Goal: Transaction & Acquisition: Purchase product/service

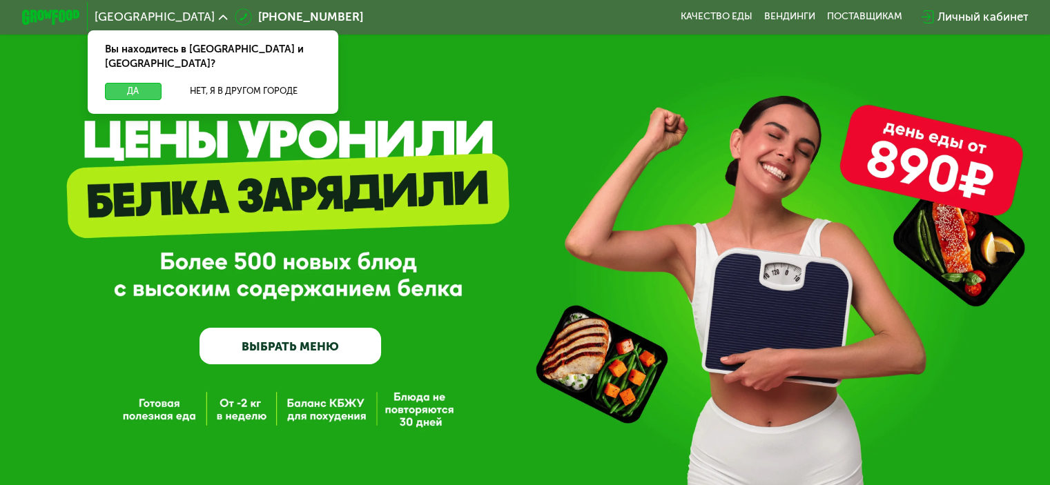
click at [130, 83] on button "Да" at bounding box center [133, 91] width 56 height 17
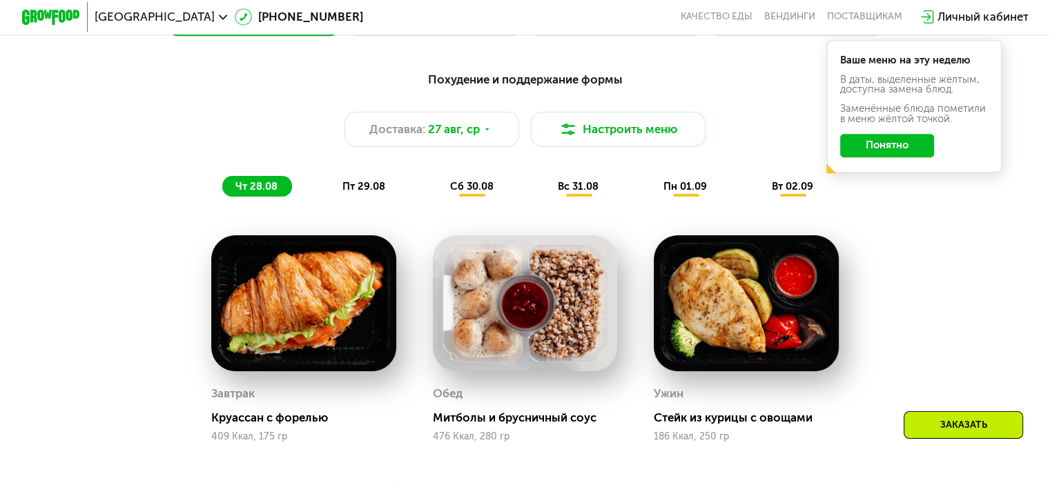
scroll to position [736, 0]
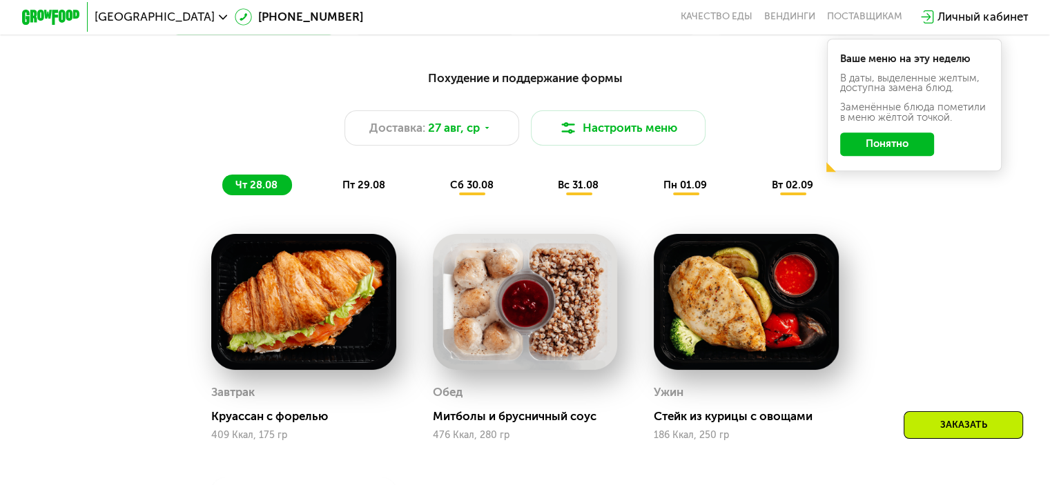
click at [886, 156] on button "Понятно" at bounding box center [887, 144] width 94 height 23
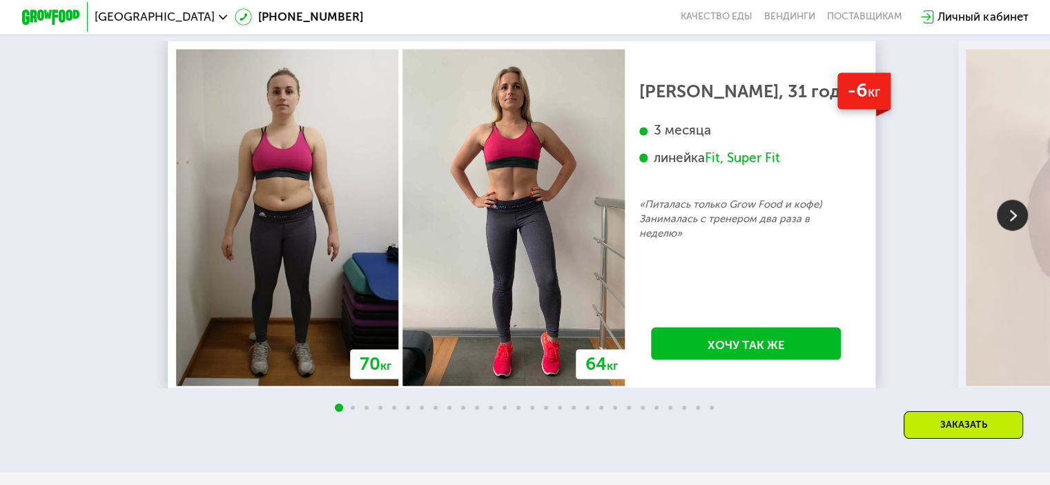
scroll to position [2492, 0]
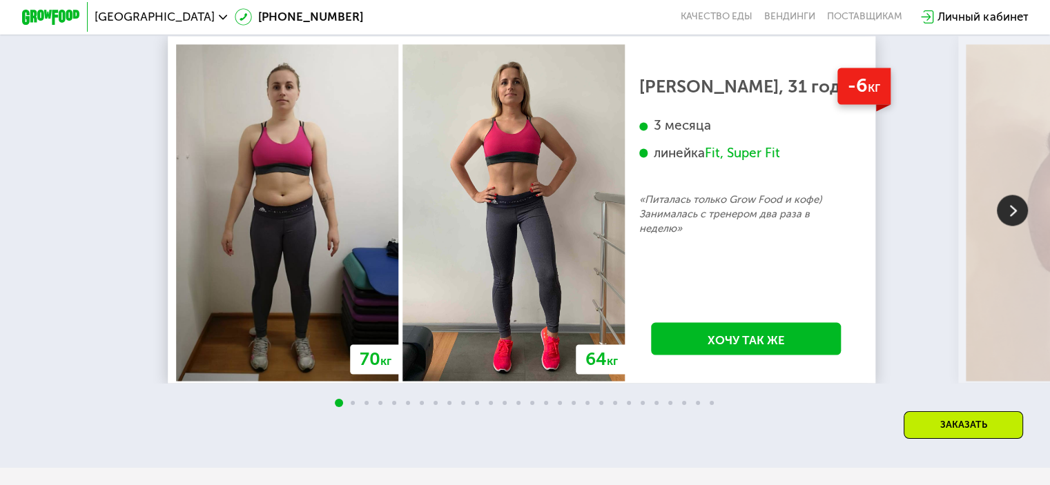
click at [1011, 226] on img at bounding box center [1012, 210] width 31 height 31
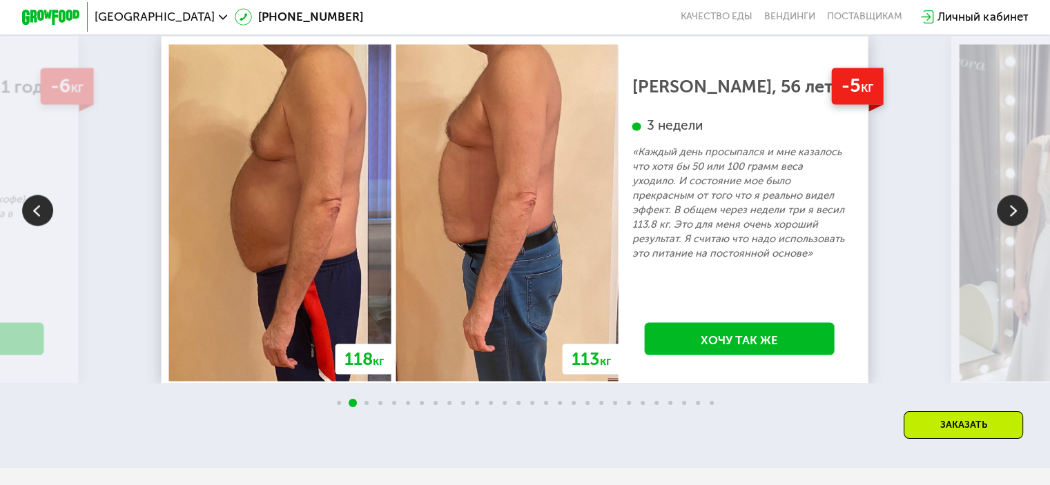
click at [1011, 226] on img at bounding box center [1012, 210] width 31 height 31
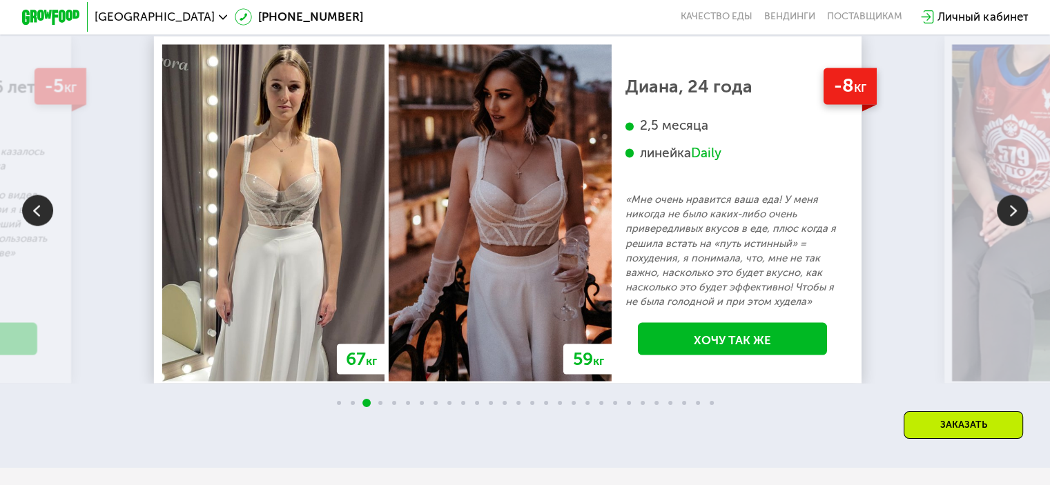
click at [1011, 226] on img at bounding box center [1012, 210] width 31 height 31
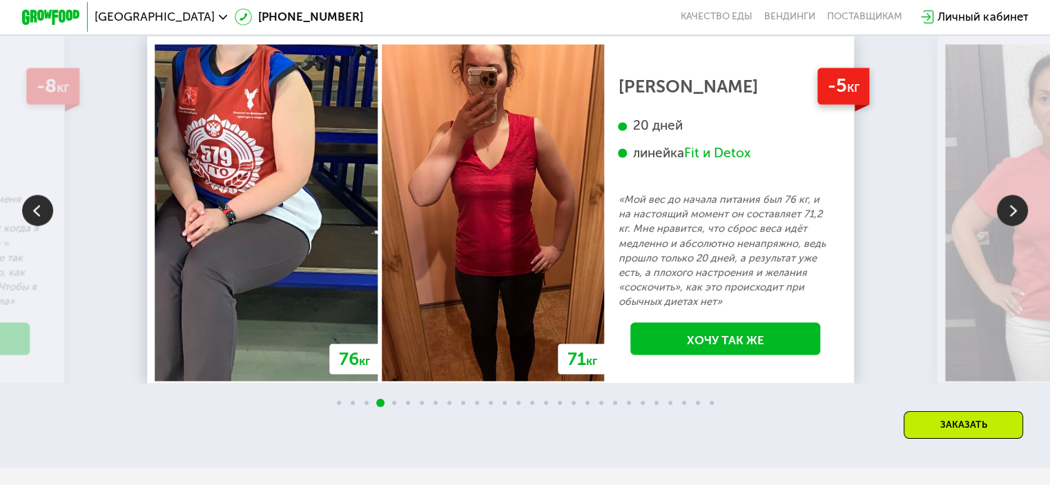
click at [1011, 226] on img at bounding box center [1012, 210] width 31 height 31
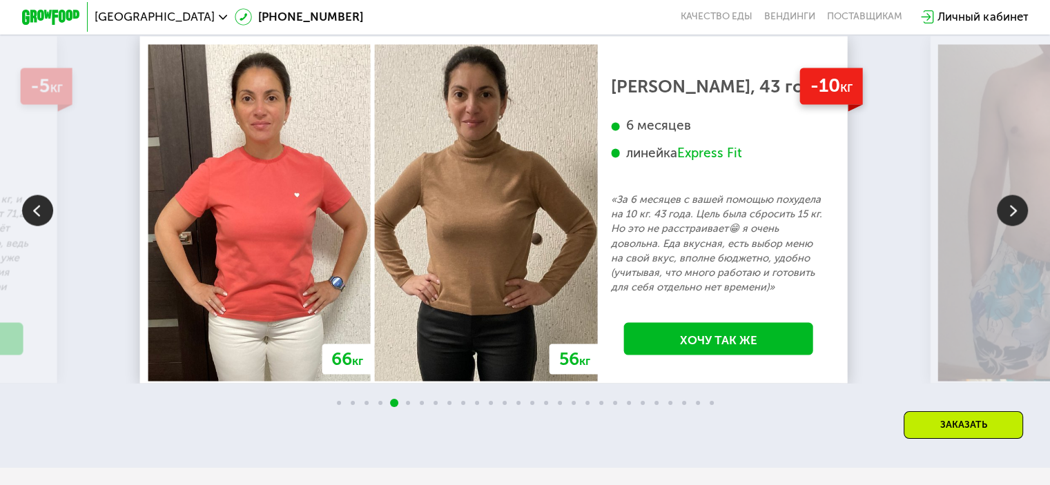
click at [1011, 226] on img at bounding box center [1012, 210] width 31 height 31
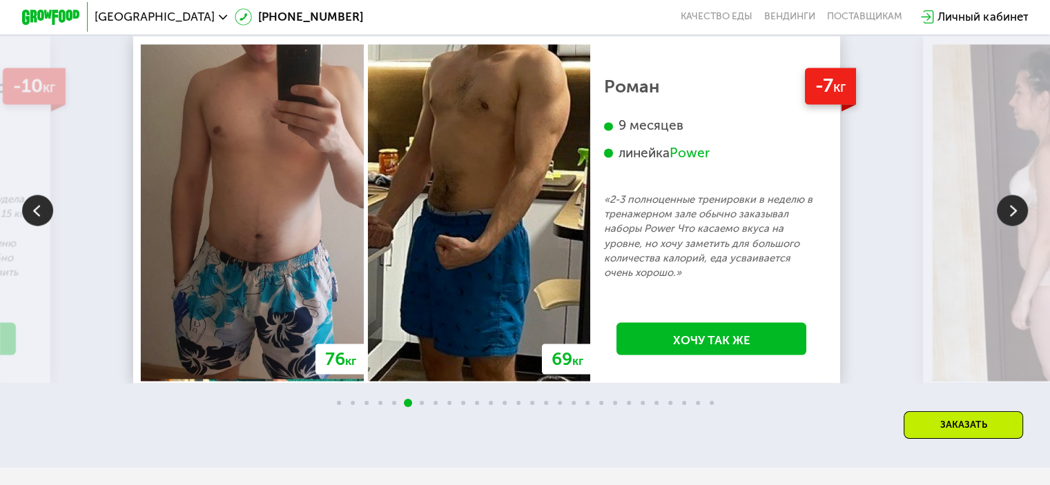
click at [1011, 226] on img at bounding box center [1012, 210] width 31 height 31
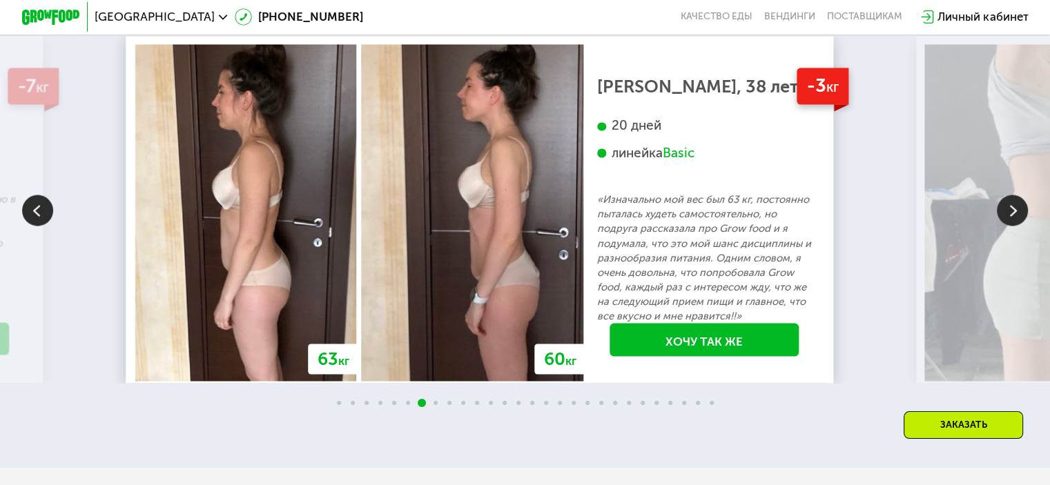
click at [1011, 226] on img at bounding box center [1012, 210] width 31 height 31
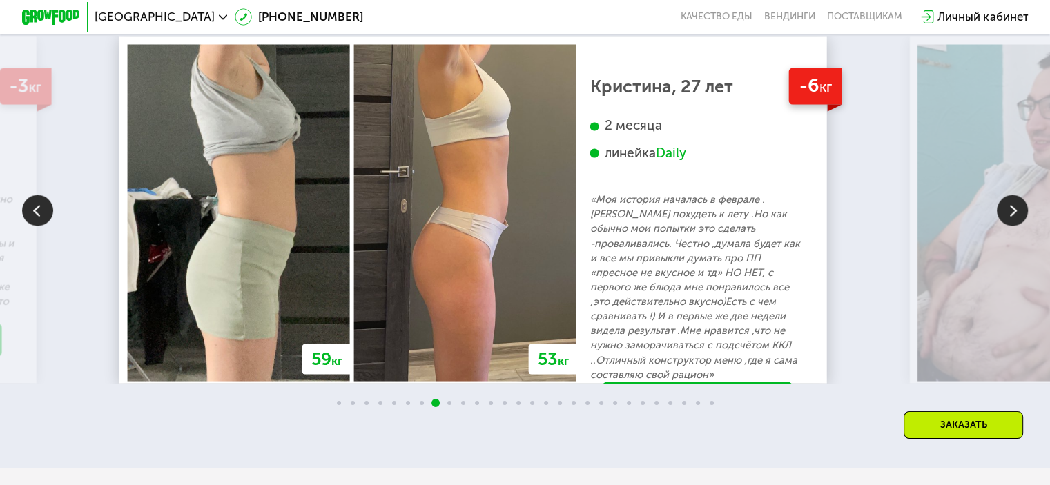
click at [1011, 226] on img at bounding box center [1012, 210] width 31 height 31
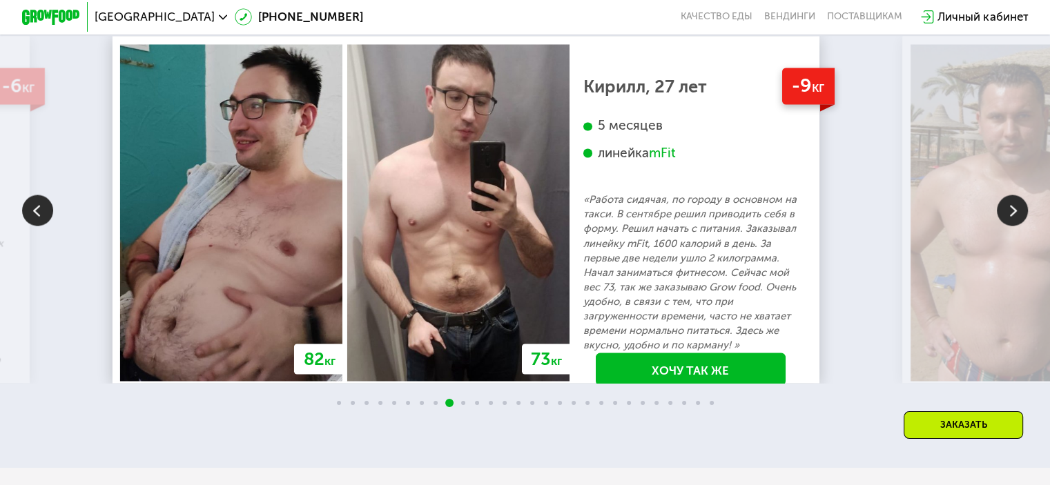
click at [1011, 226] on img at bounding box center [1012, 210] width 31 height 31
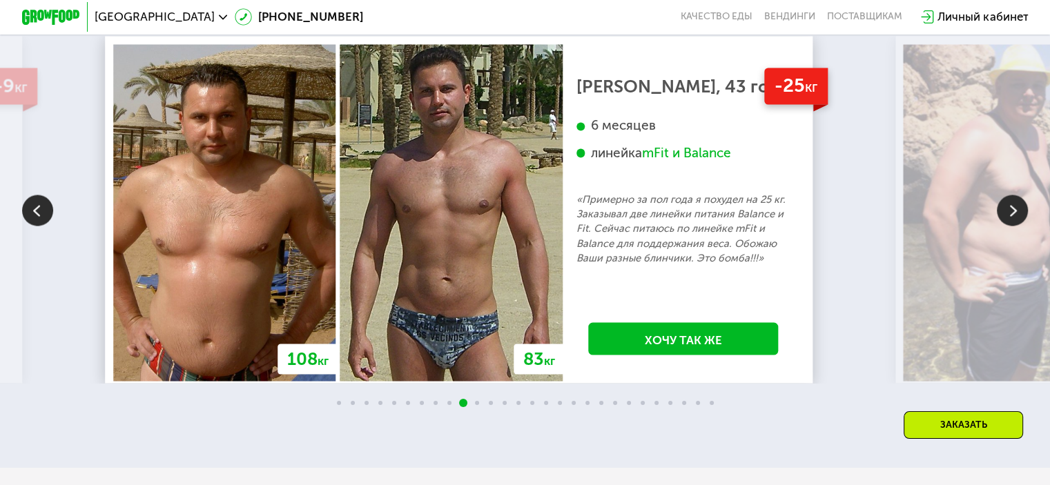
click at [1011, 226] on img at bounding box center [1012, 210] width 31 height 31
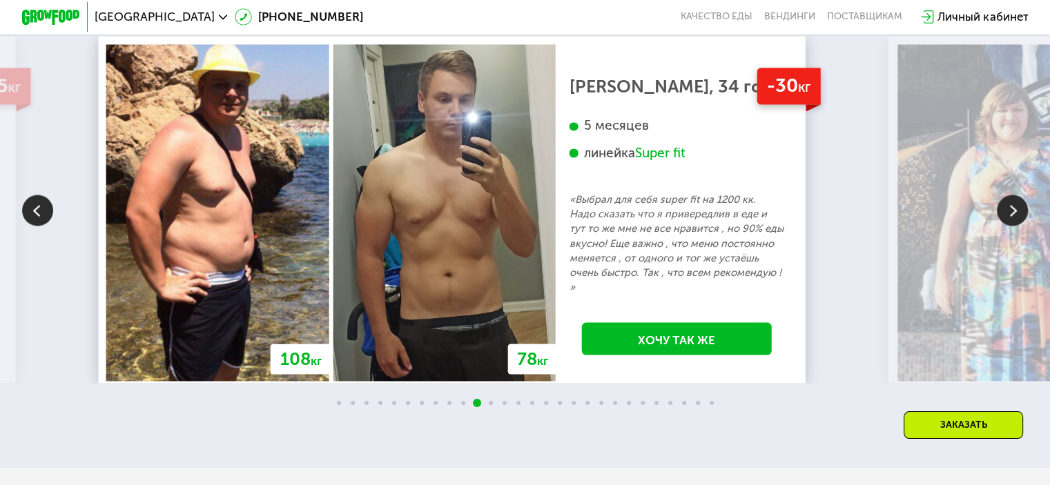
click at [1011, 226] on img at bounding box center [1012, 210] width 31 height 31
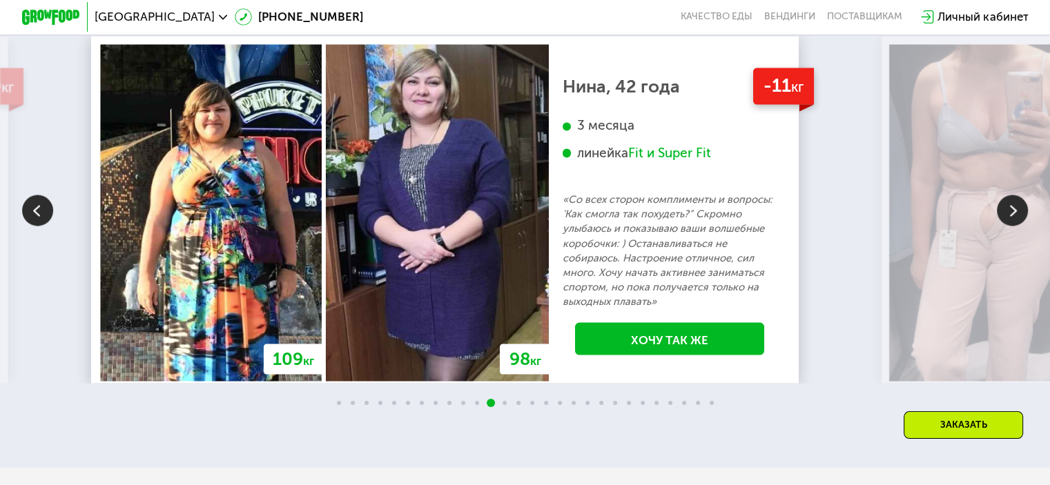
click at [1011, 226] on img at bounding box center [1012, 210] width 31 height 31
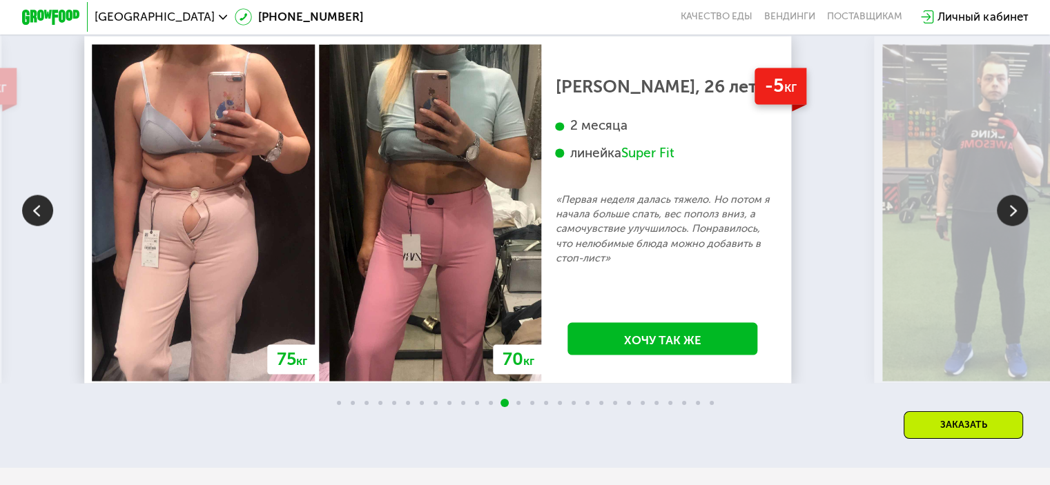
click at [1011, 226] on img at bounding box center [1012, 210] width 31 height 31
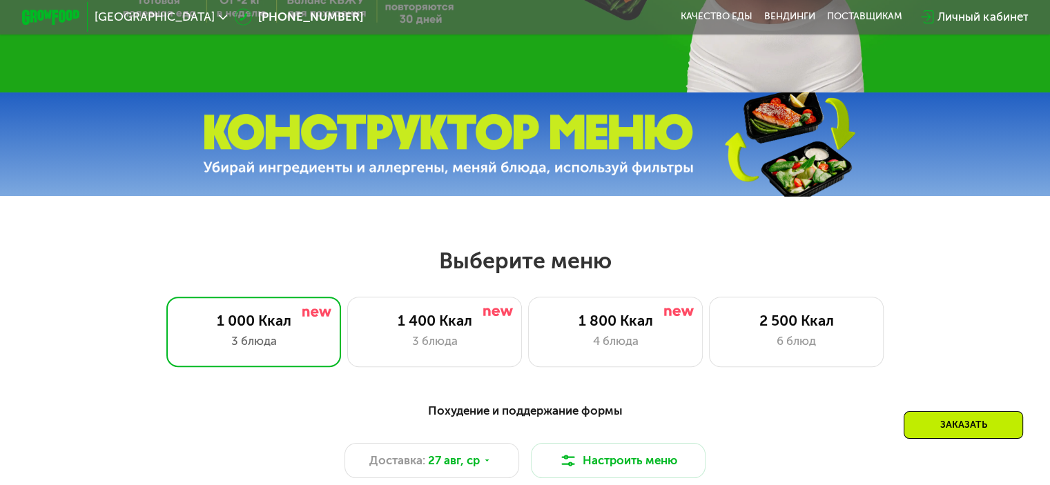
scroll to position [563, 0]
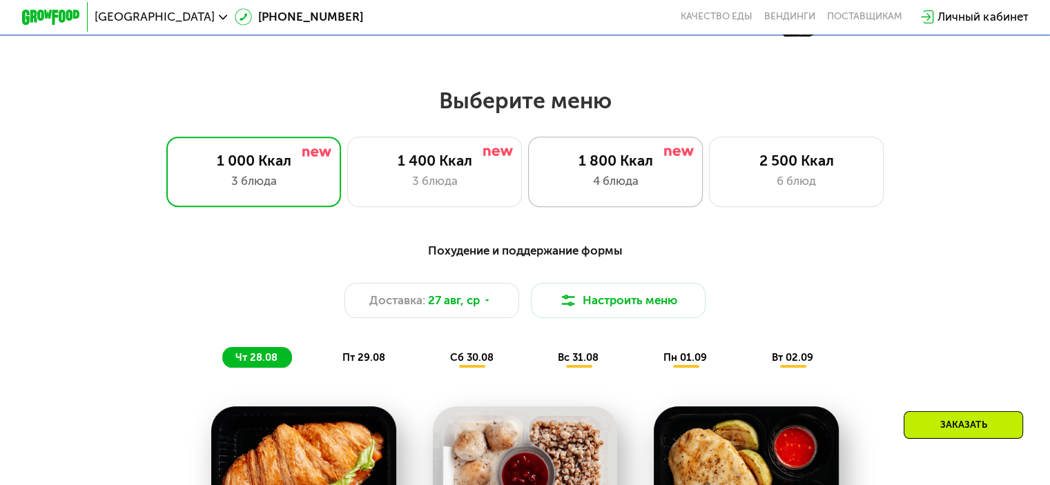
click at [582, 169] on div "1 800 Ккал" at bounding box center [615, 160] width 144 height 17
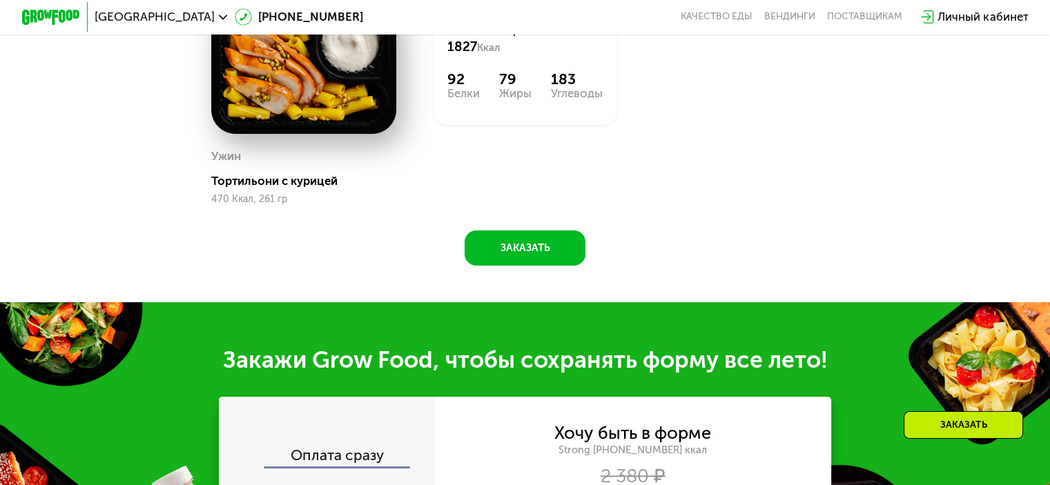
scroll to position [1091, 0]
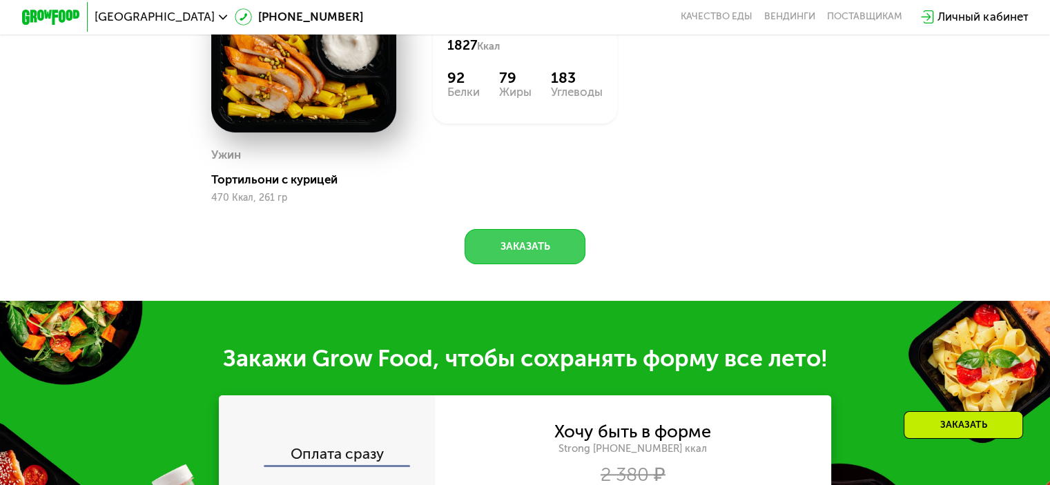
click at [516, 264] on button "Заказать" at bounding box center [525, 246] width 121 height 35
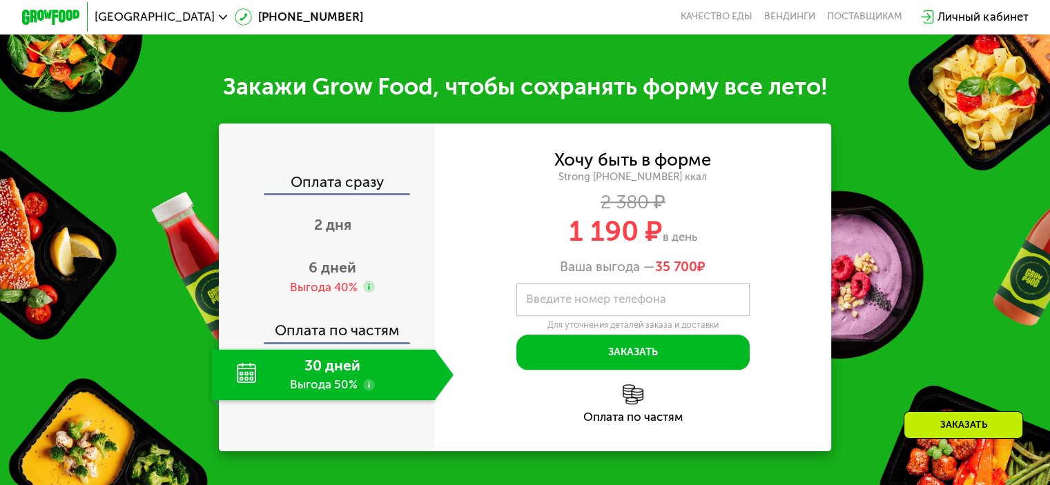
scroll to position [1531, 0]
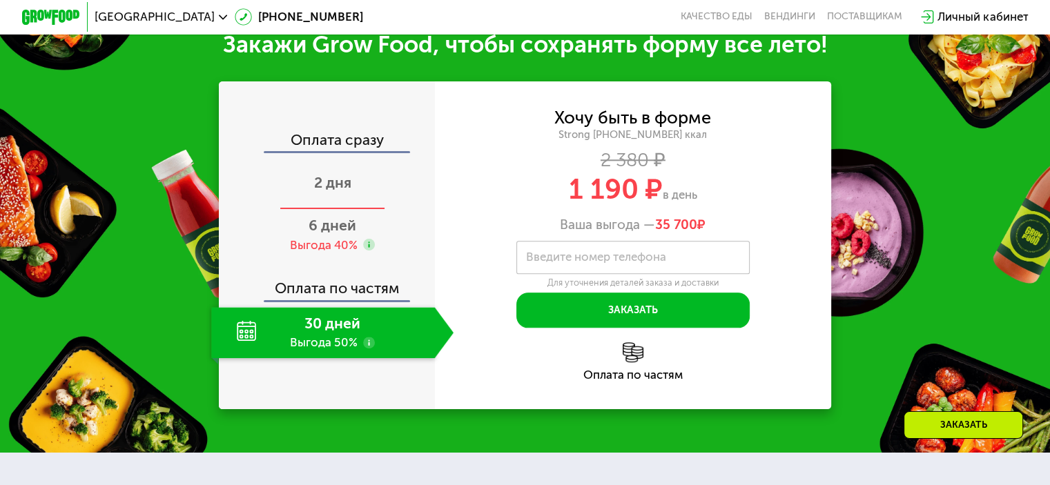
click at [324, 191] on span "2 дня" at bounding box center [332, 182] width 37 height 17
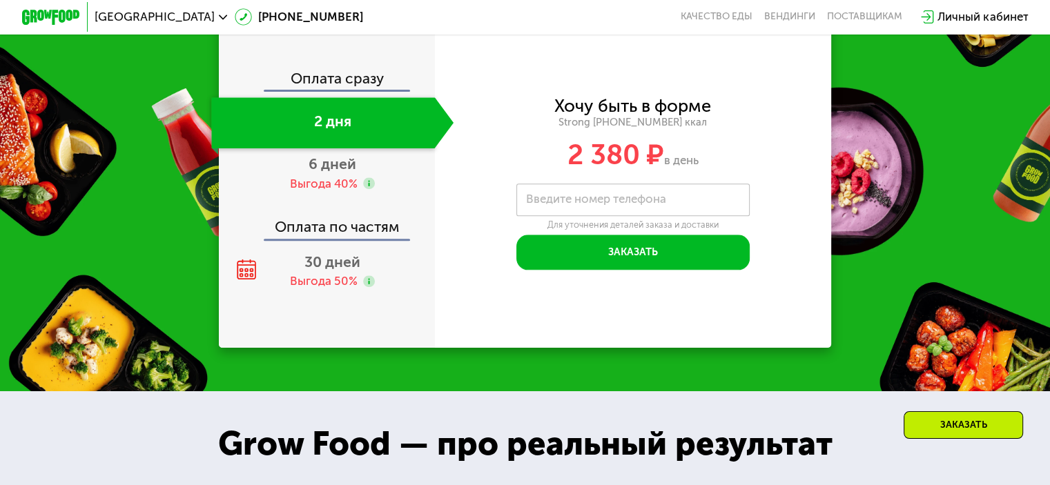
scroll to position [1592, 0]
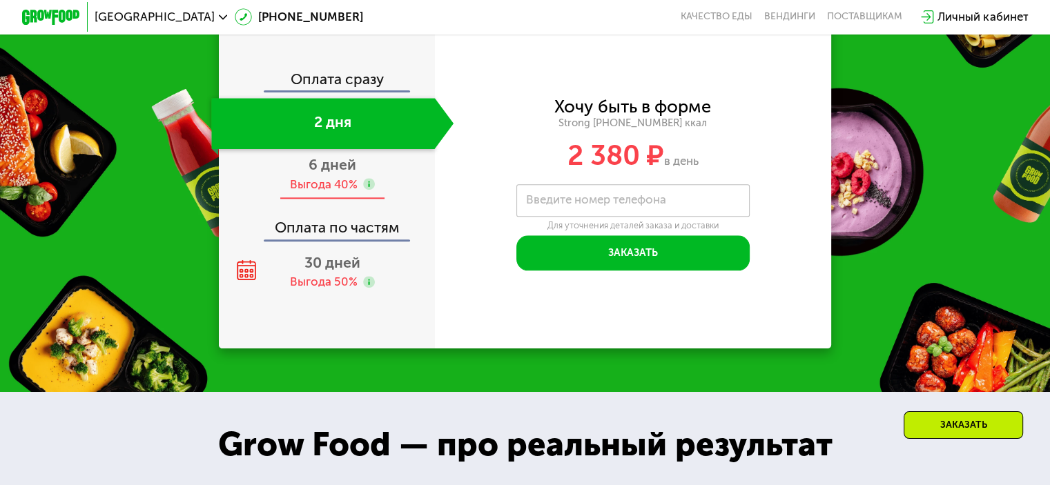
click at [342, 173] on span "6 дней" at bounding box center [333, 164] width 48 height 17
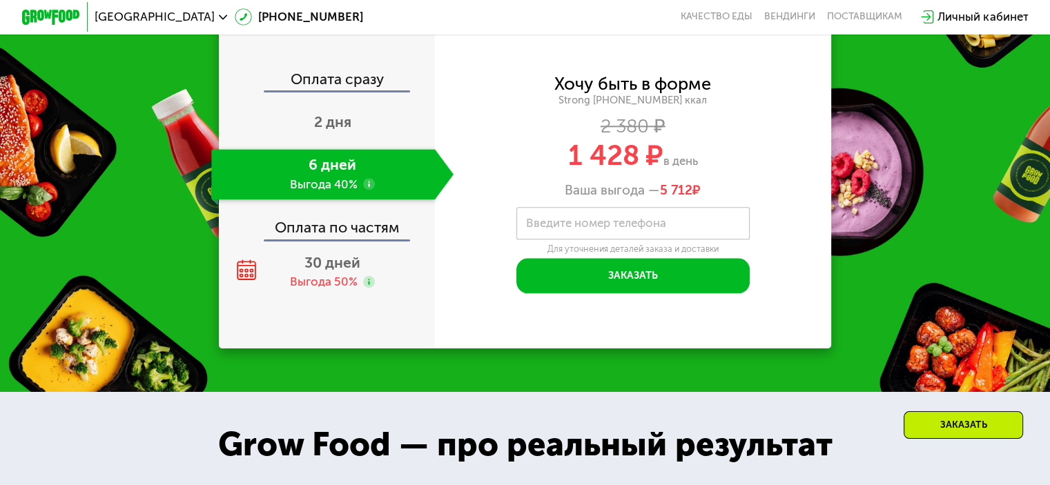
scroll to position [1535, 0]
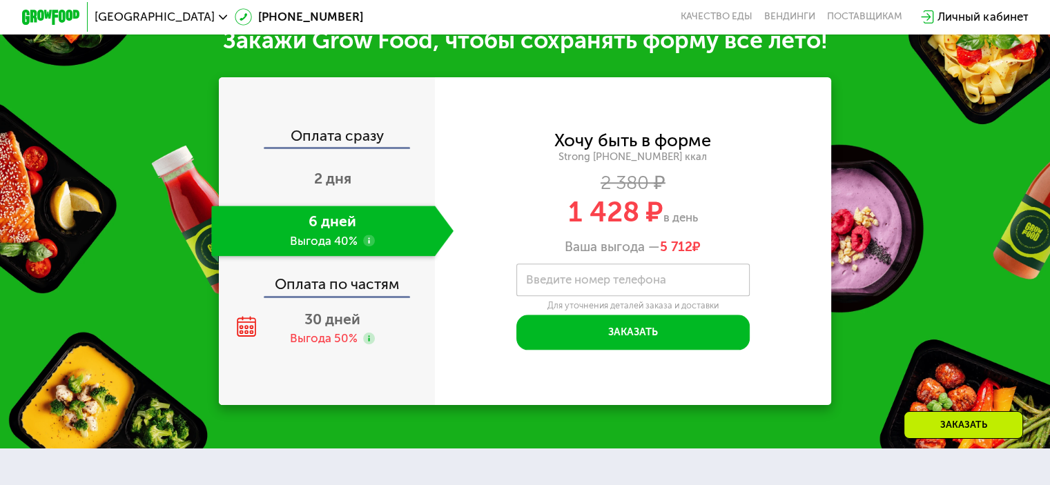
click at [331, 147] on div "Оплата сразу" at bounding box center [327, 137] width 215 height 19
click at [342, 347] on div "Выгода 50%" at bounding box center [324, 339] width 68 height 16
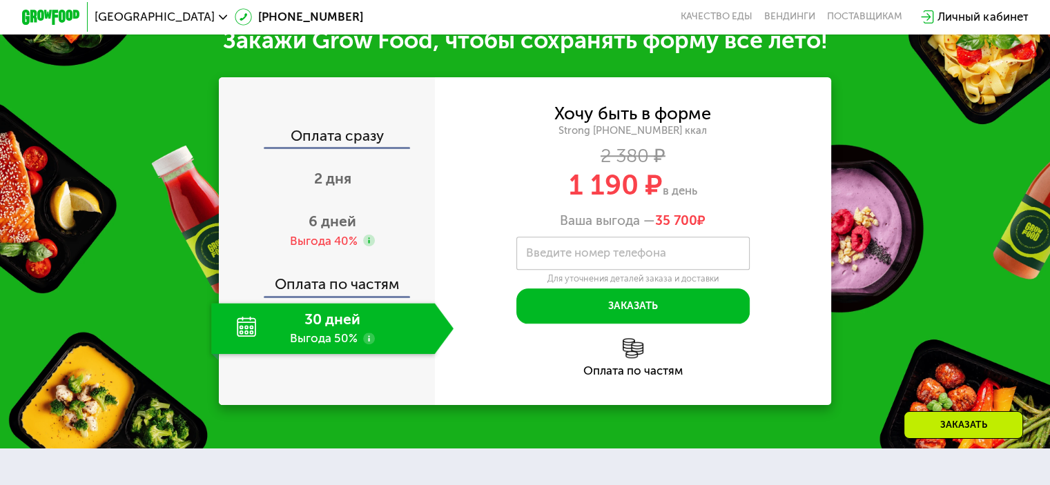
click at [327, 342] on div "30 дней Выгода 50%" at bounding box center [322, 328] width 223 height 51
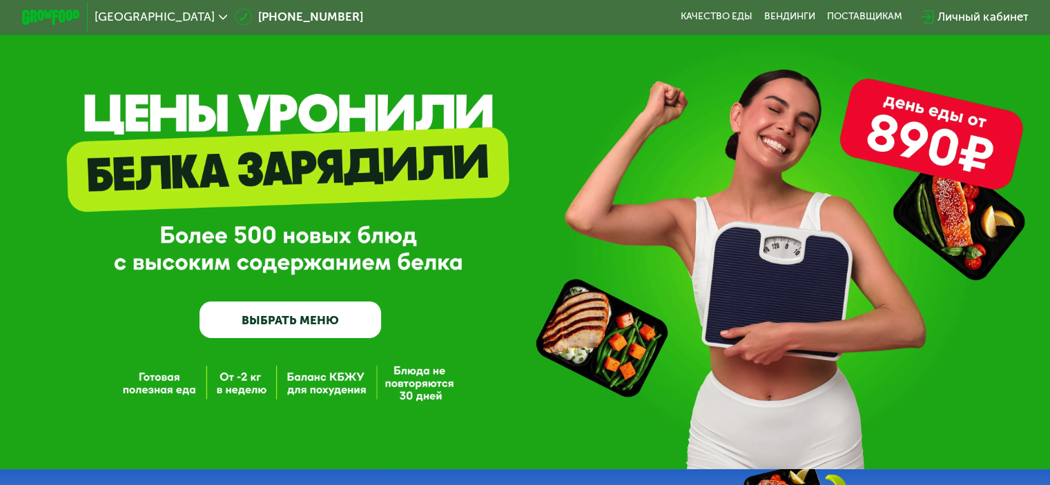
scroll to position [28, 0]
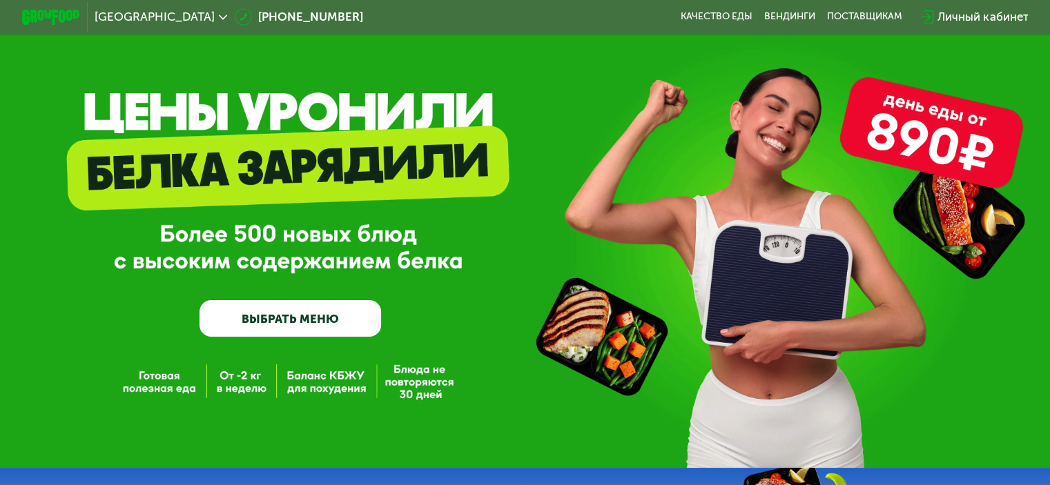
click at [288, 316] on link "ВЫБРАТЬ МЕНЮ" at bounding box center [291, 318] width 182 height 37
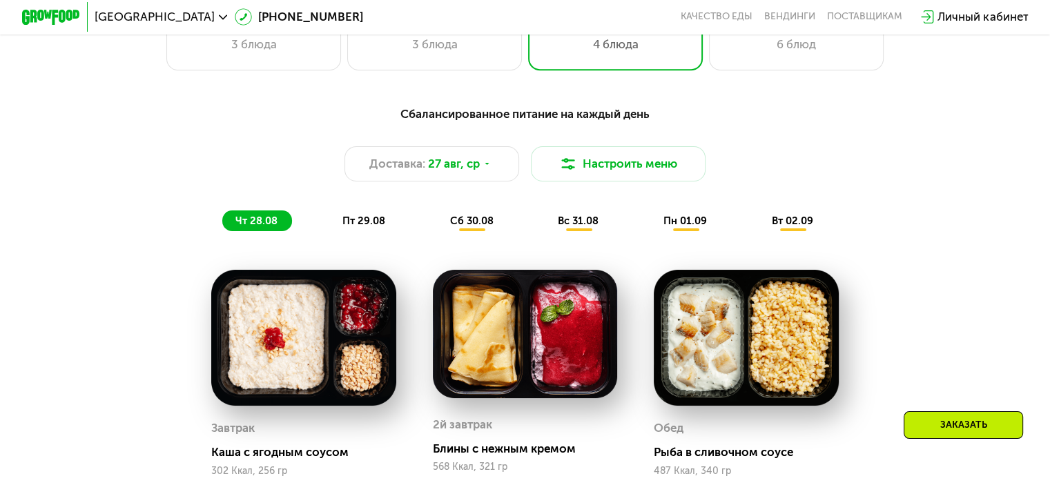
scroll to position [703, 0]
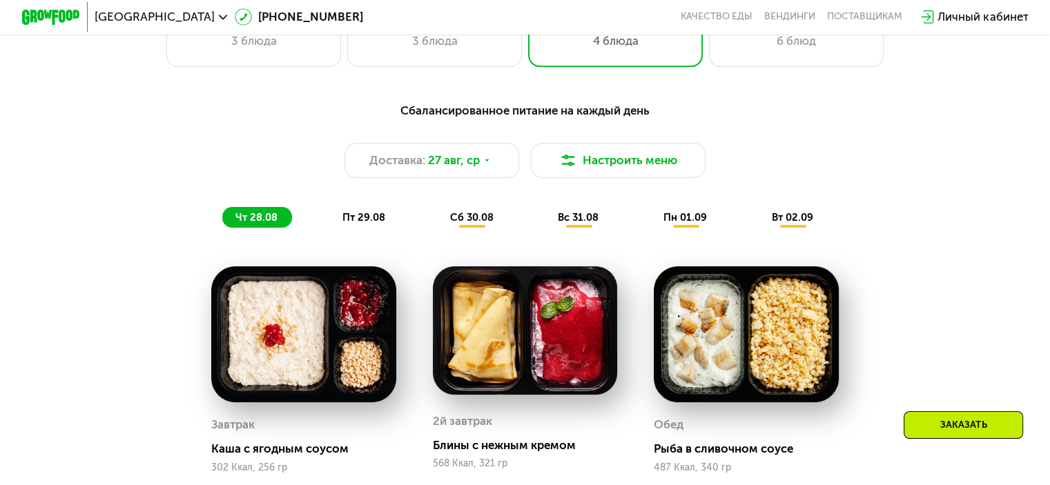
click at [360, 223] on span "пт 29.08" at bounding box center [363, 217] width 43 height 12
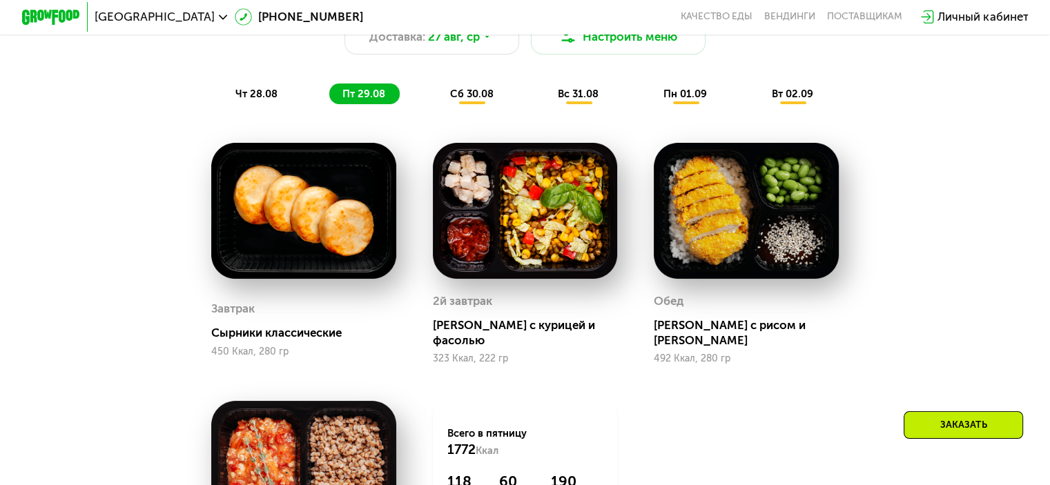
scroll to position [828, 0]
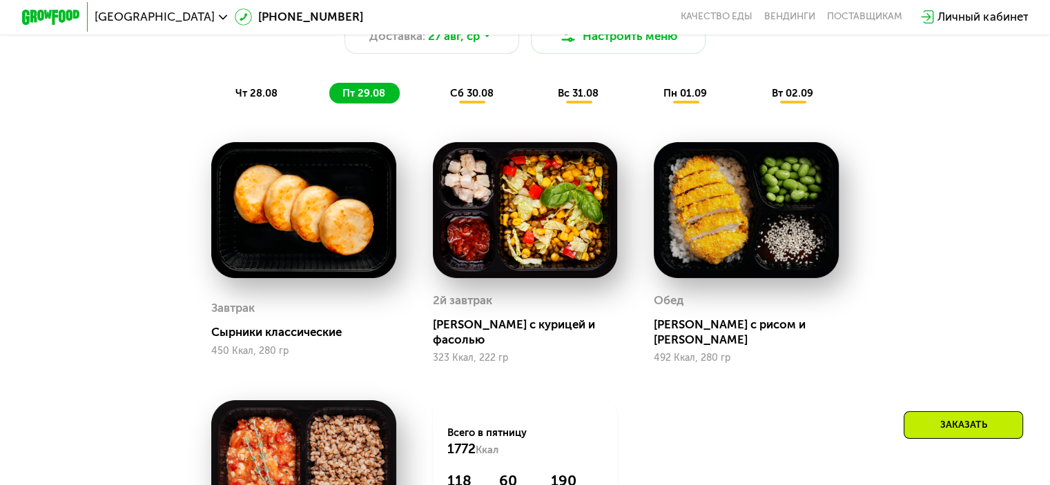
click at [471, 99] on span "сб 30.08" at bounding box center [471, 93] width 43 height 12
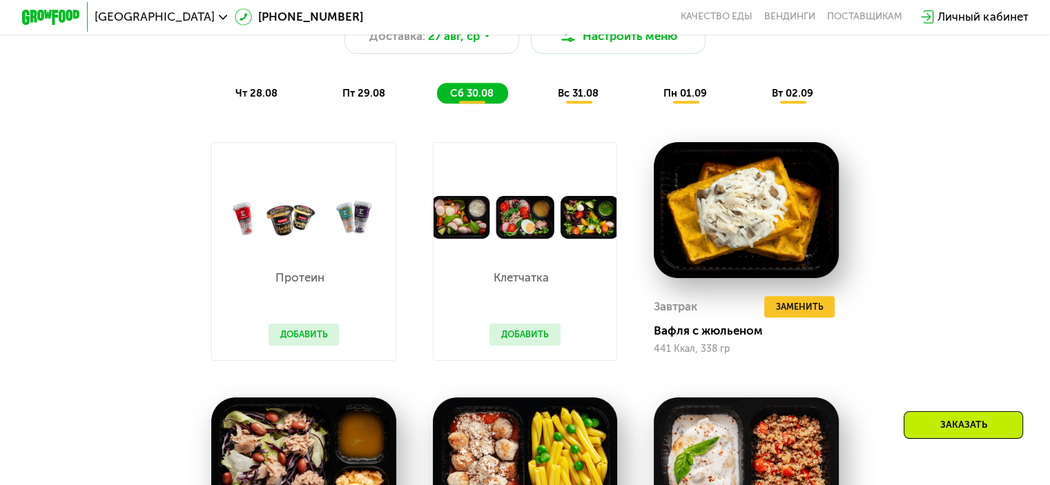
click at [503, 77] on div "Сбалансированное питание на каждый день Доставка: [DATE] Настроить меню чт 28.0…" at bounding box center [525, 40] width 864 height 126
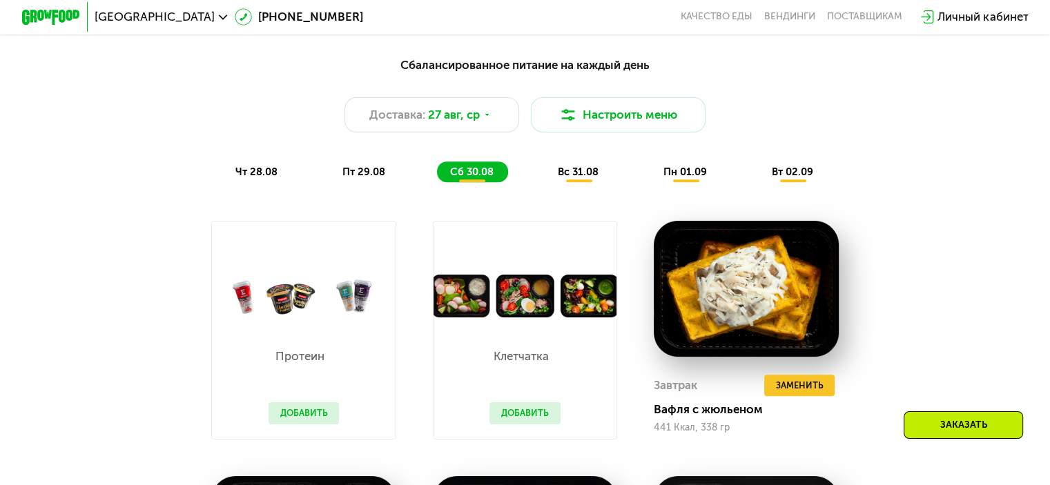
scroll to position [748, 0]
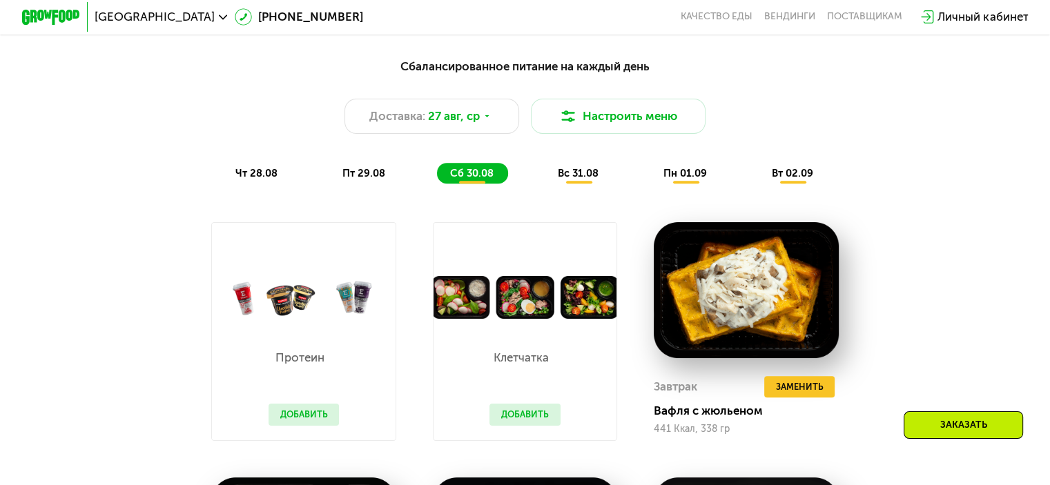
click at [587, 179] on span "вс 31.08" at bounding box center [578, 173] width 41 height 12
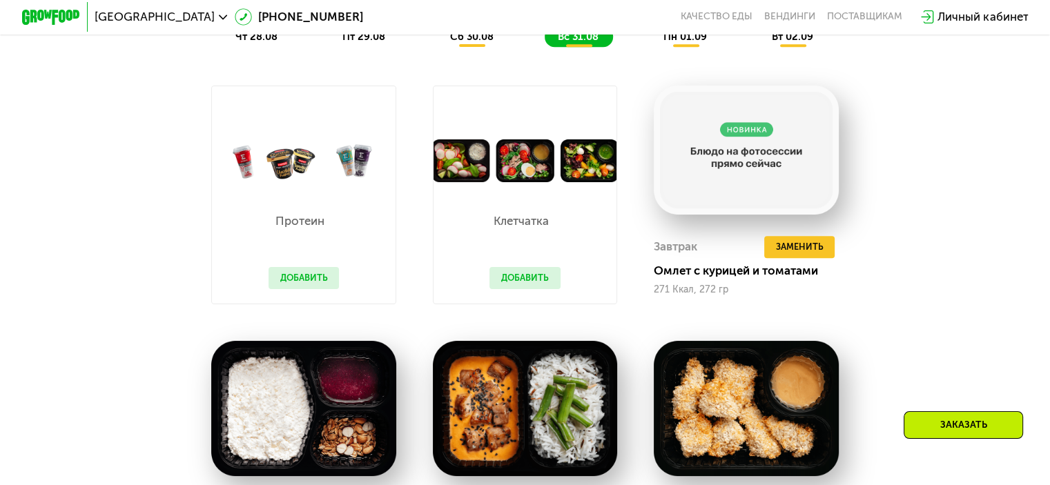
scroll to position [862, 0]
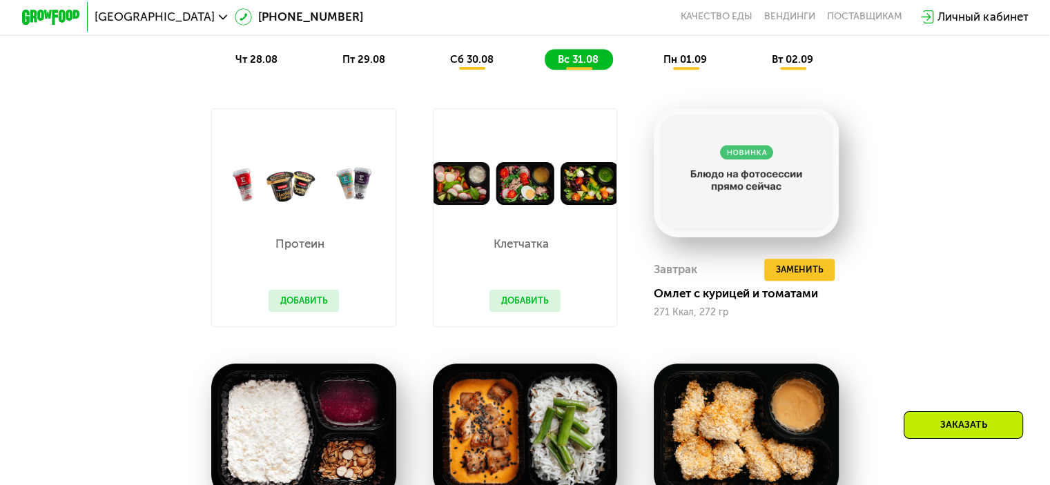
click at [683, 66] on span "пн 01.09" at bounding box center [684, 59] width 43 height 12
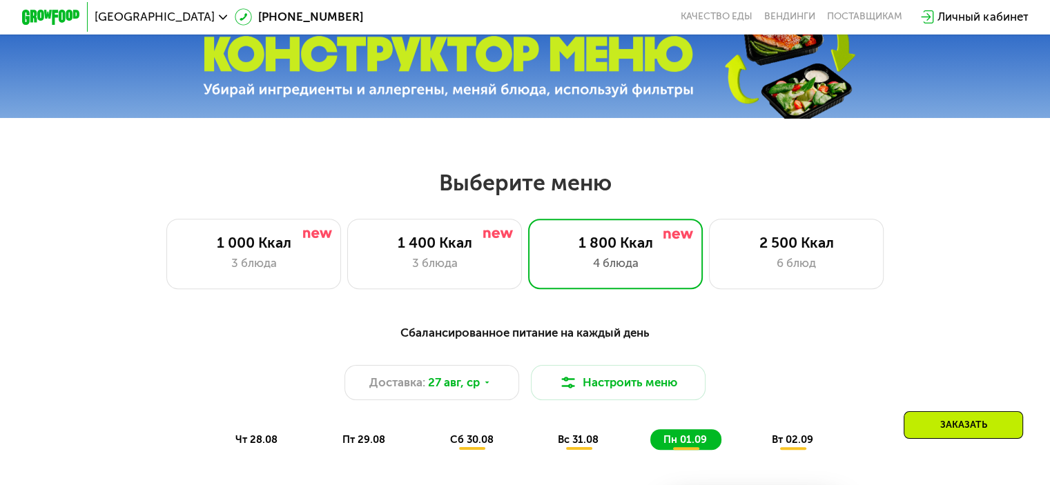
scroll to position [480, 0]
click at [795, 252] on div "2 500 Ккал" at bounding box center [796, 243] width 144 height 17
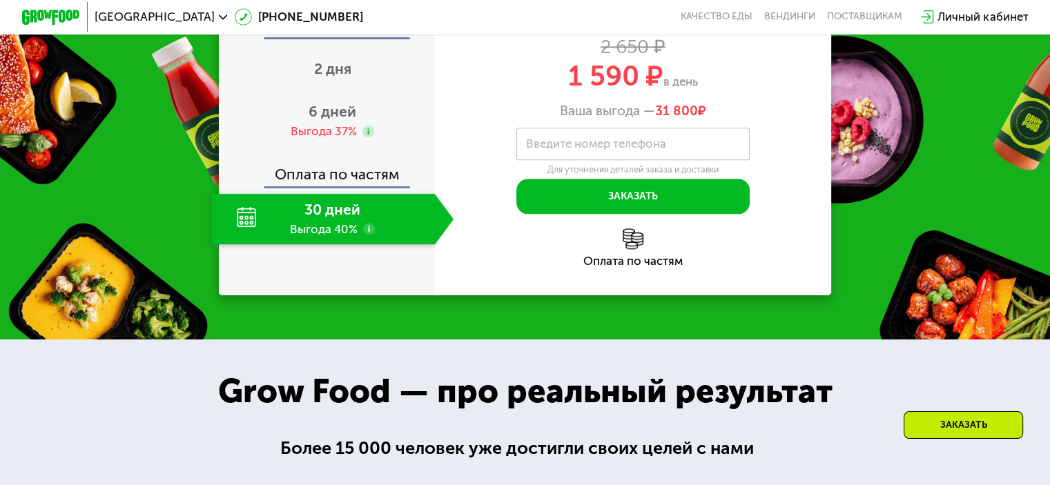
scroll to position [1681, 0]
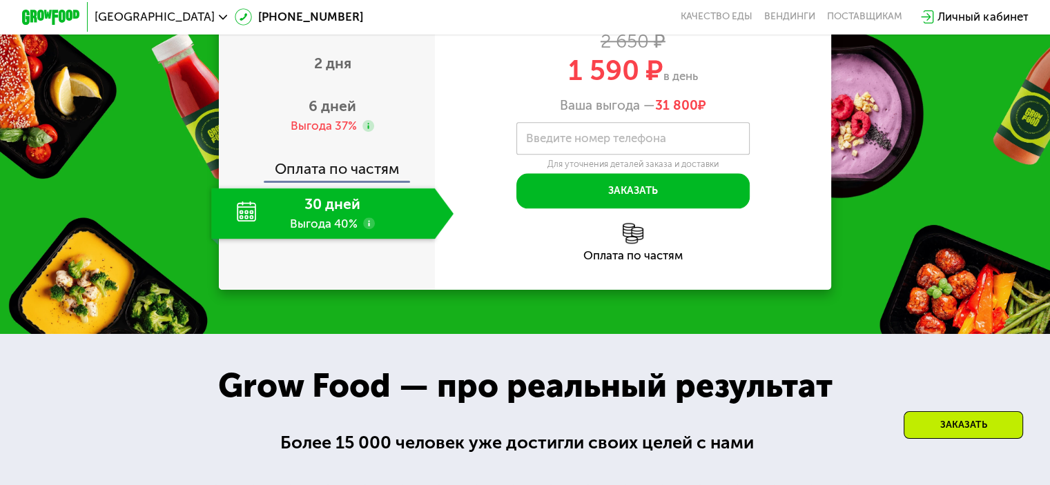
click at [293, 239] on div "30 дней Выгода 40%" at bounding box center [322, 213] width 223 height 51
click at [320, 115] on span "6 дней" at bounding box center [333, 105] width 48 height 17
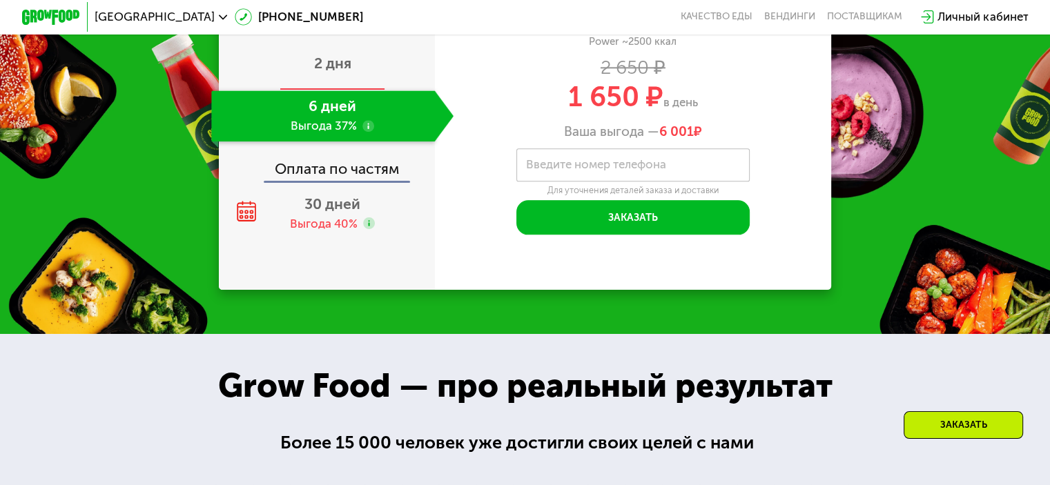
click at [336, 90] on div "2 дня" at bounding box center [332, 64] width 242 height 51
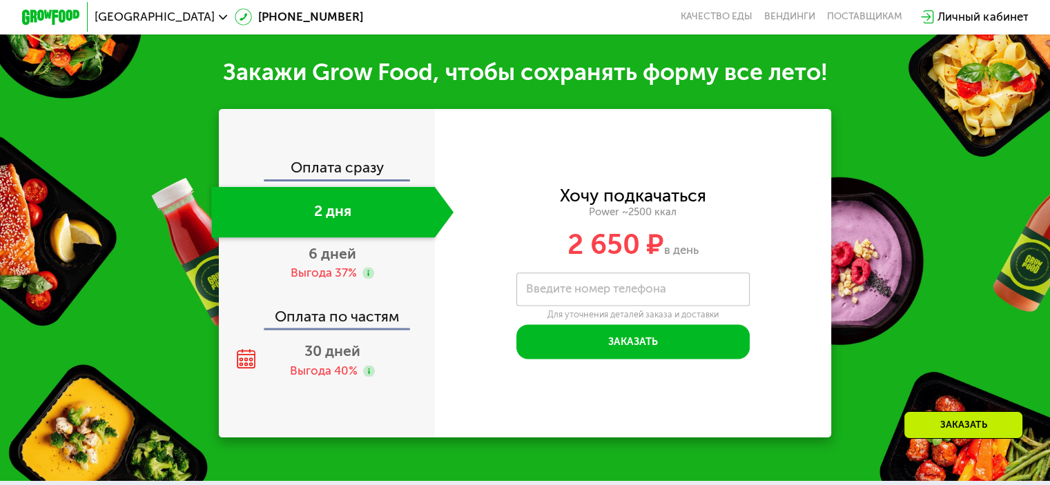
click at [327, 179] on div "Оплата сразу" at bounding box center [327, 169] width 215 height 19
click at [338, 281] on div "Выгода 37%" at bounding box center [324, 273] width 66 height 16
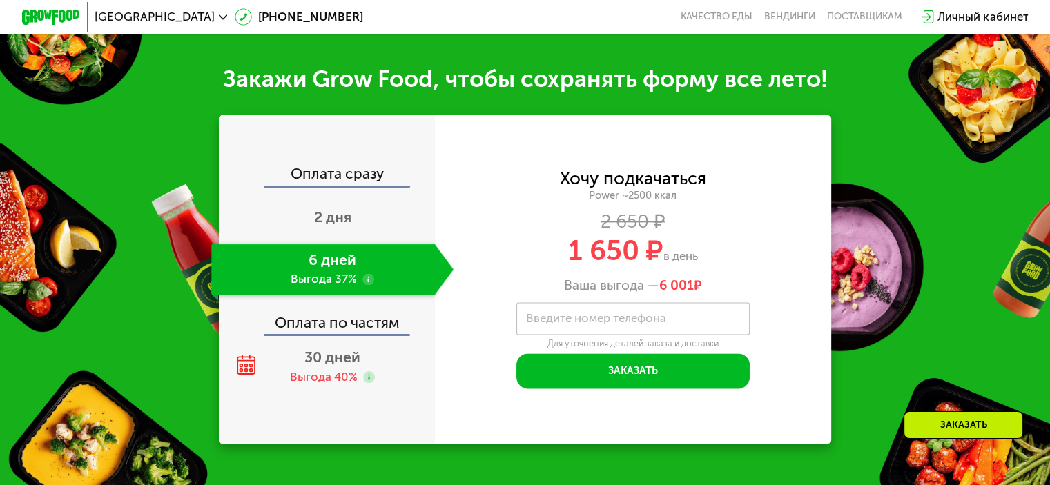
scroll to position [1673, 0]
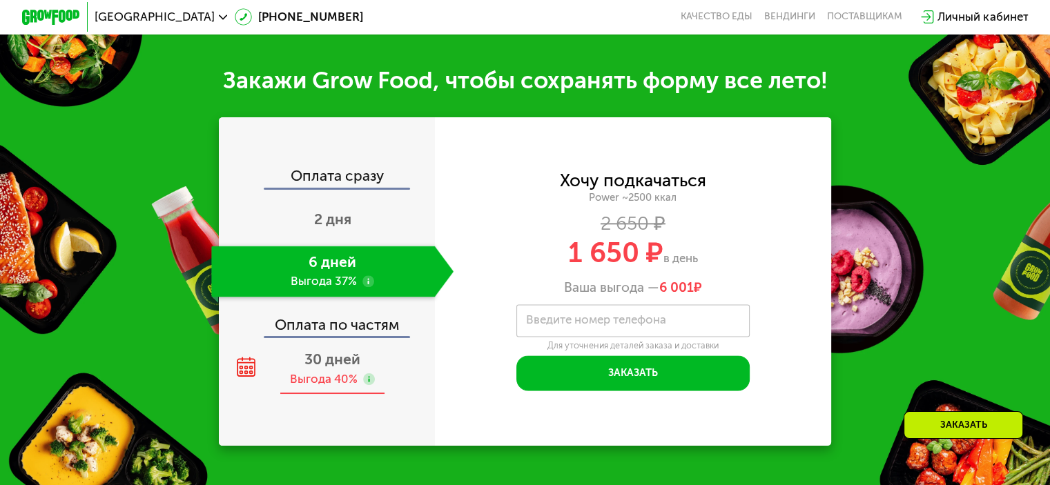
click at [318, 368] on span "30 дней" at bounding box center [332, 359] width 56 height 17
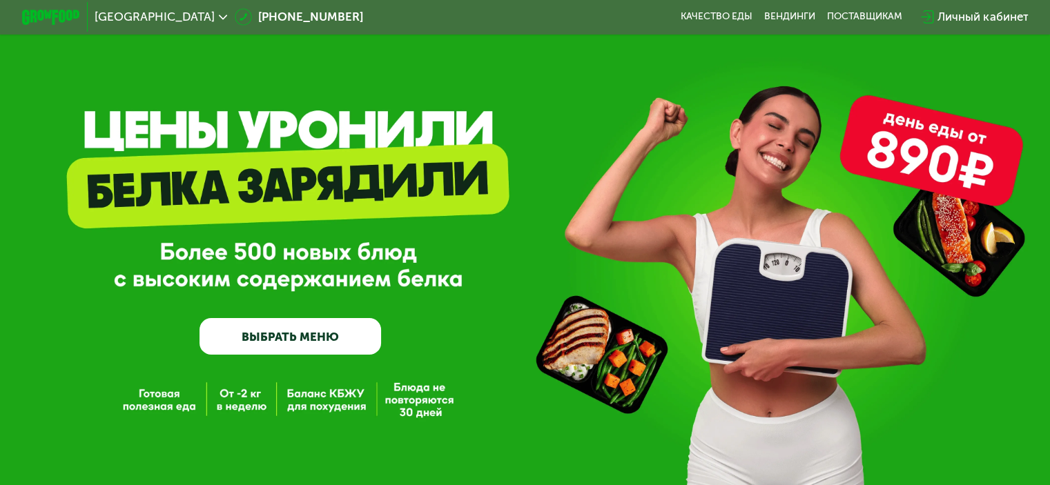
scroll to position [0, 0]
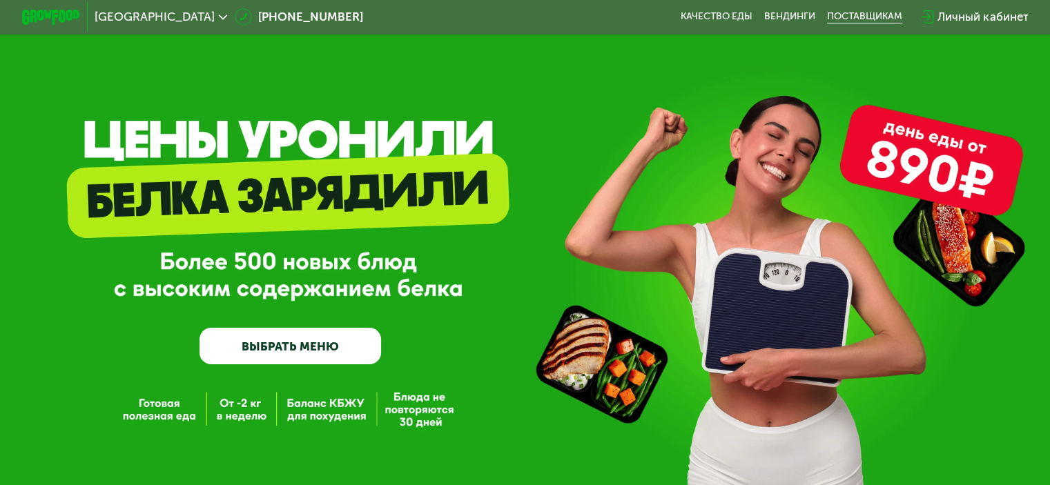
click at [865, 15] on div "поставщикам" at bounding box center [864, 17] width 75 height 12
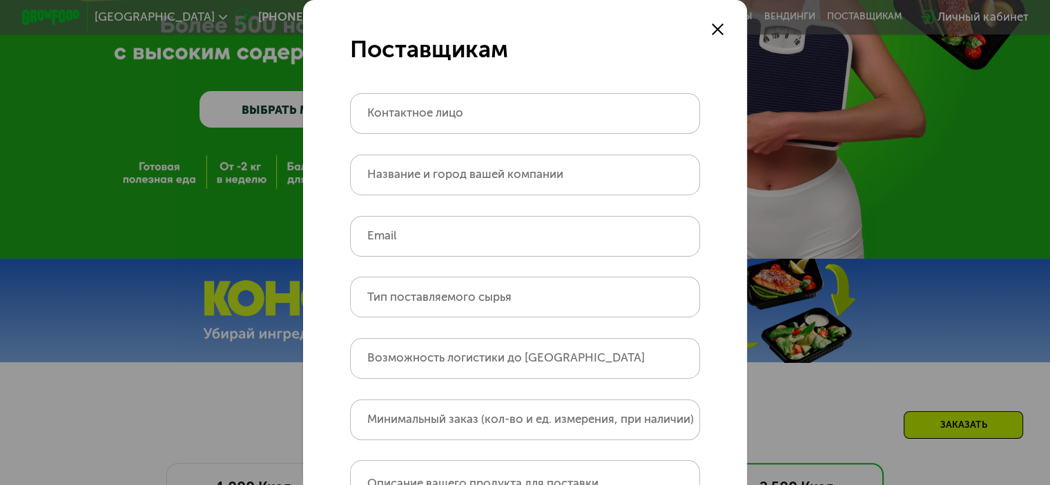
click at [716, 28] on use at bounding box center [718, 29] width 12 height 12
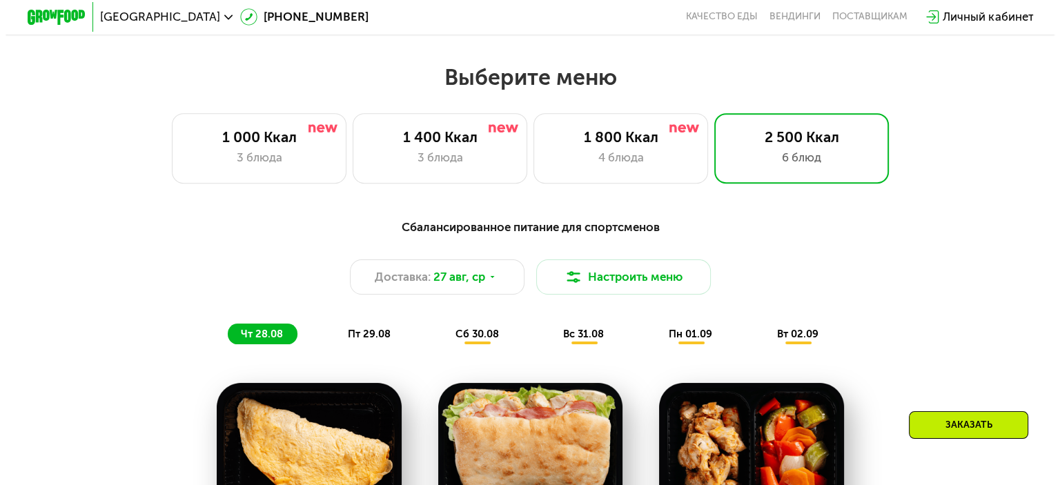
scroll to position [643, 0]
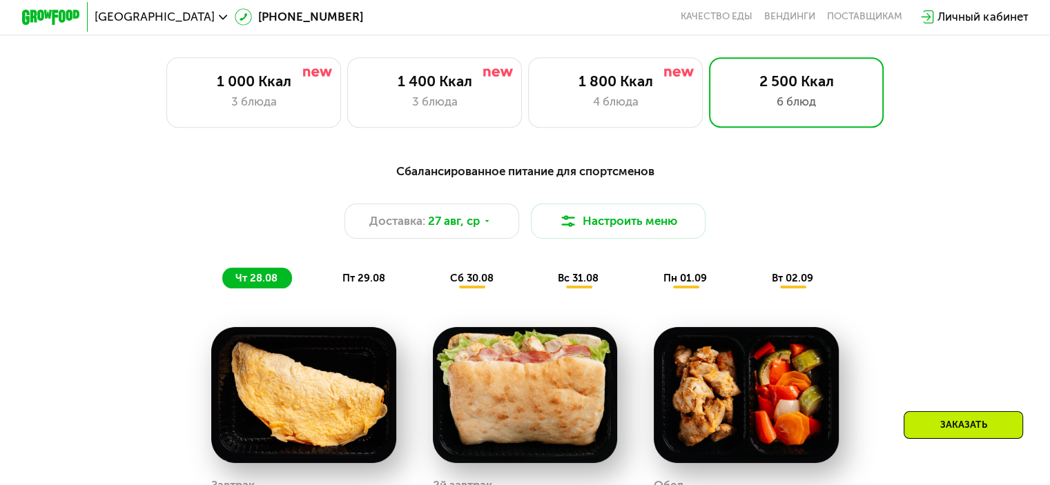
click at [634, 228] on button "Настроить меню" at bounding box center [618, 221] width 175 height 35
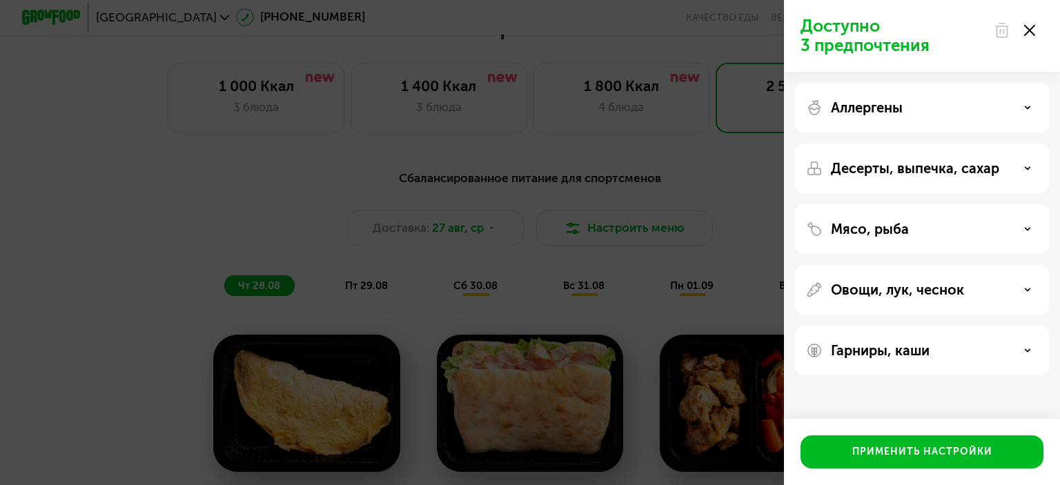
click at [1023, 106] on div "Аллергены" at bounding box center [922, 107] width 232 height 17
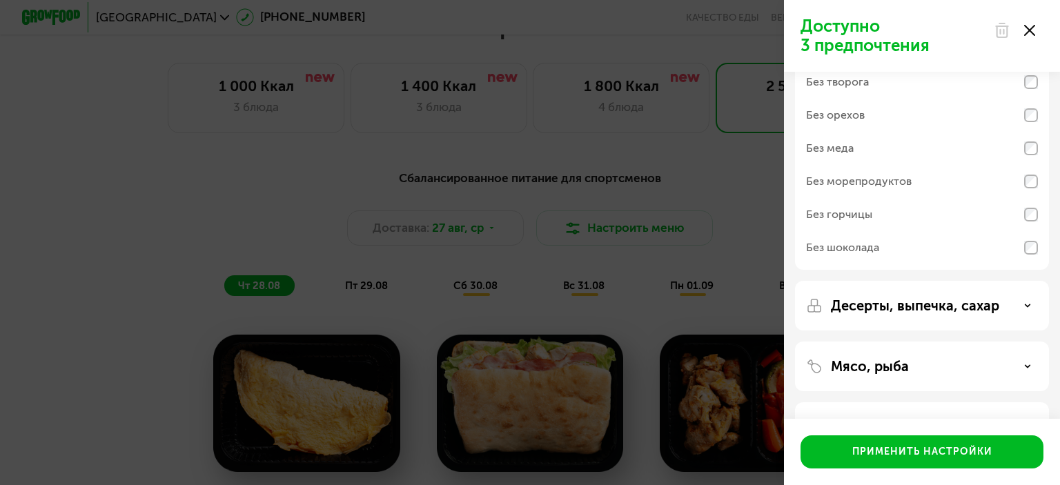
scroll to position [74, 0]
click at [1027, 303] on icon at bounding box center [1027, 305] width 7 height 7
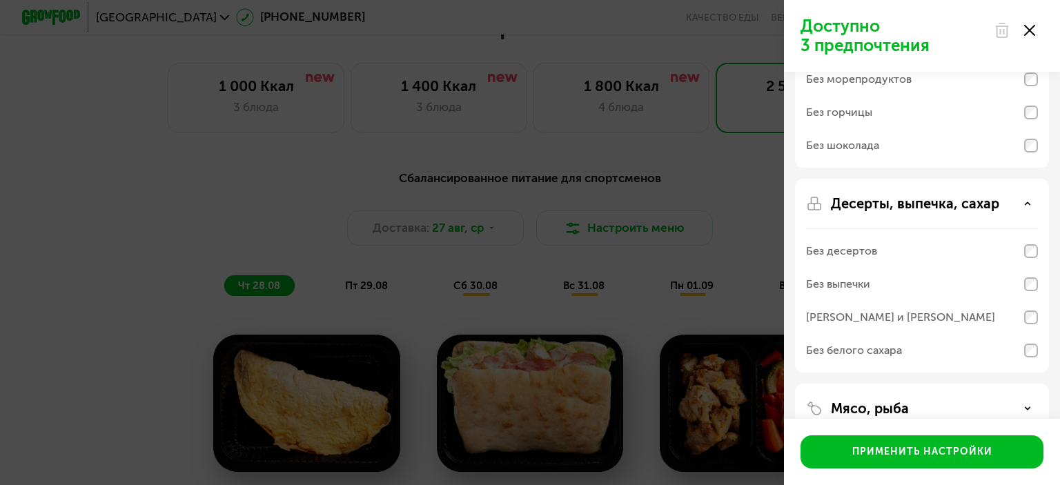
click at [1029, 200] on icon at bounding box center [1027, 203] width 7 height 7
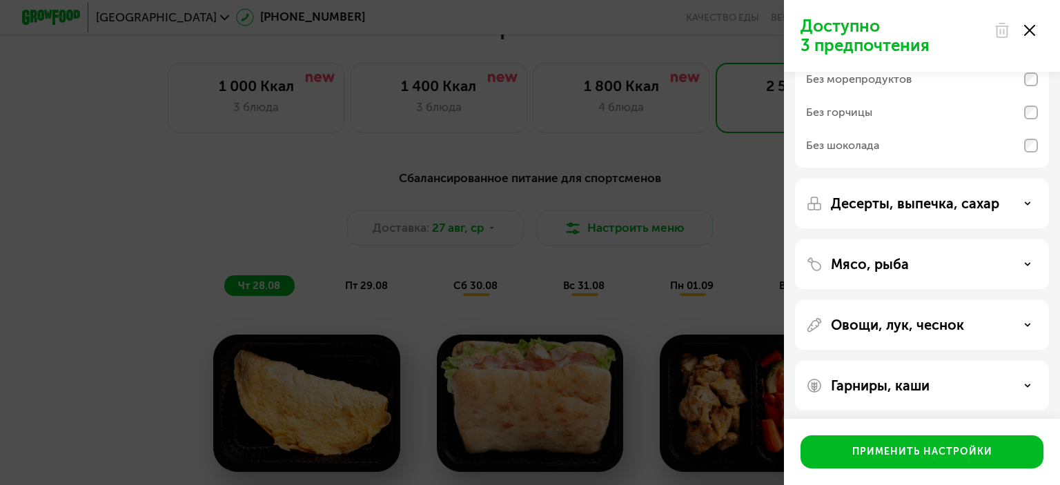
scroll to position [180, 0]
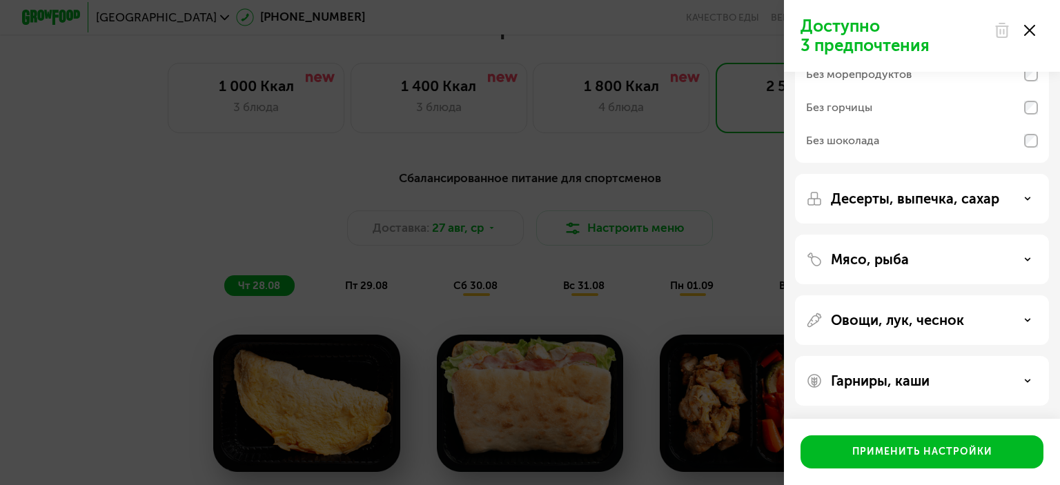
click at [1025, 387] on div "Гарниры, каши" at bounding box center [922, 381] width 232 height 17
click at [1022, 381] on div "Гарниры, каши" at bounding box center [922, 381] width 232 height 17
click at [949, 385] on div "Гарниры, каши" at bounding box center [922, 381] width 232 height 17
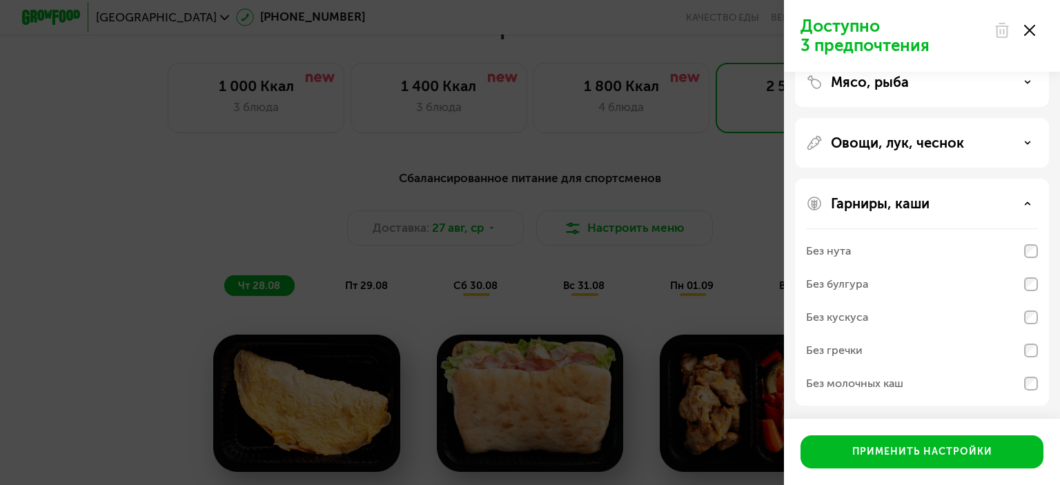
click at [1027, 201] on icon at bounding box center [1027, 203] width 7 height 7
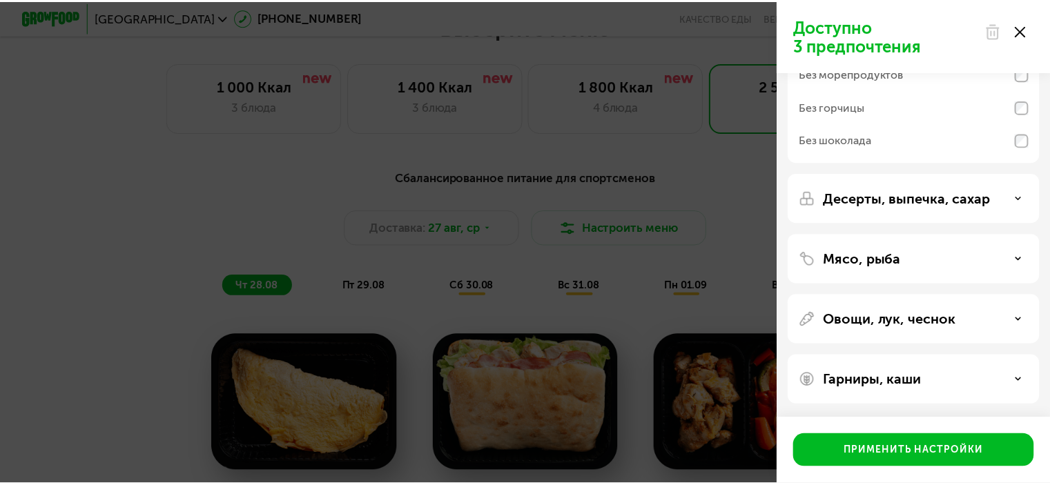
scroll to position [180, 0]
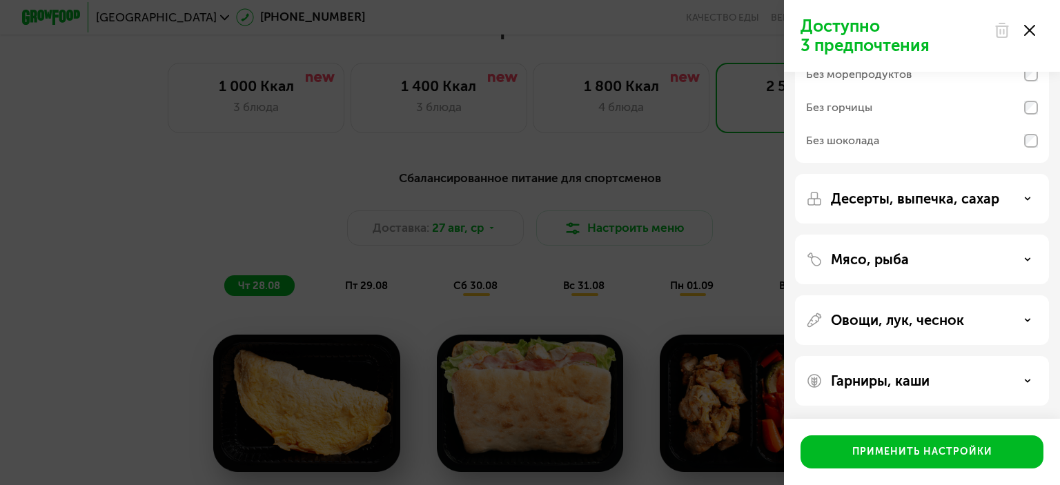
click at [1031, 27] on icon at bounding box center [1029, 30] width 11 height 11
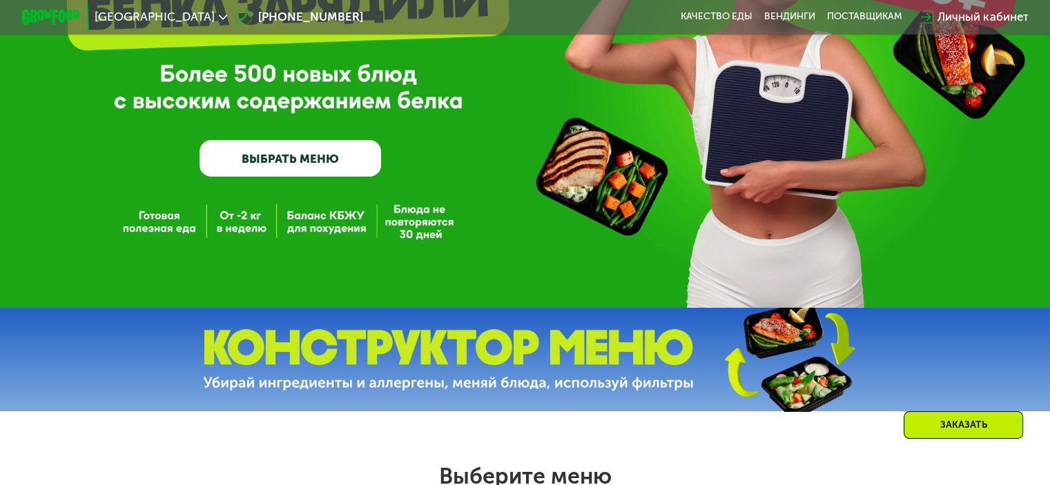
scroll to position [0, 0]
